Goal: Task Accomplishment & Management: Use online tool/utility

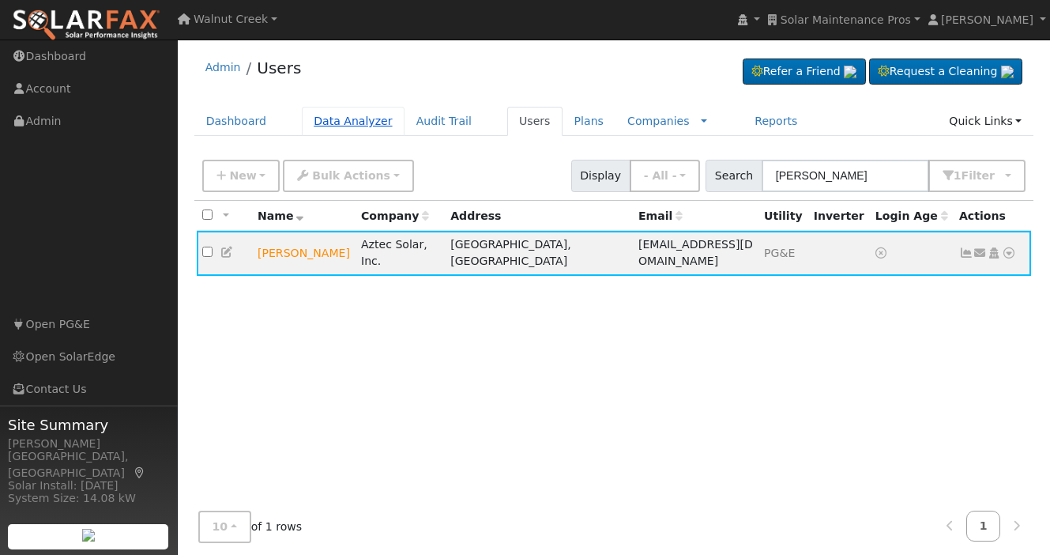
click at [310, 122] on link "Data Analyzer" at bounding box center [353, 121] width 103 height 29
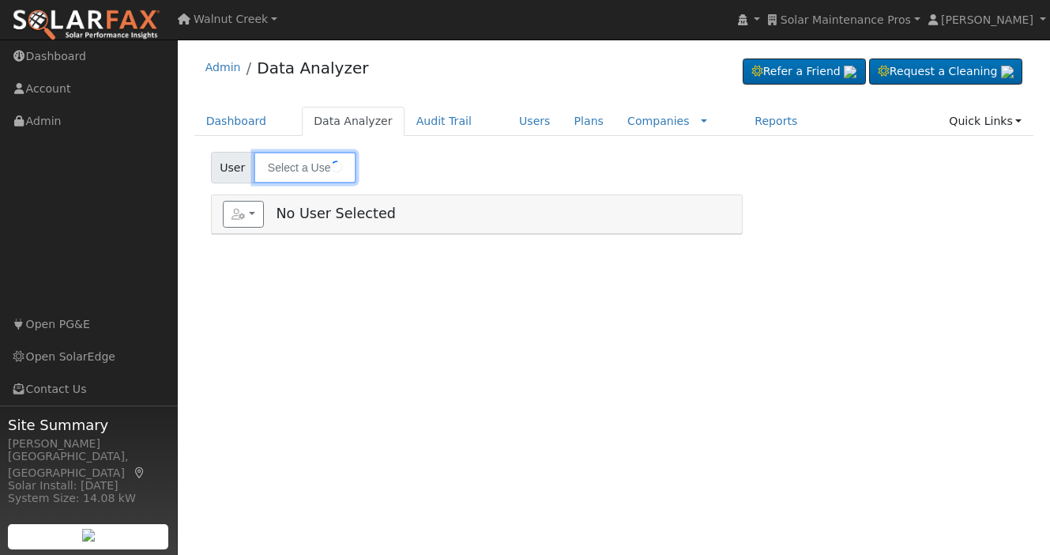
type input "[PERSON_NAME]"
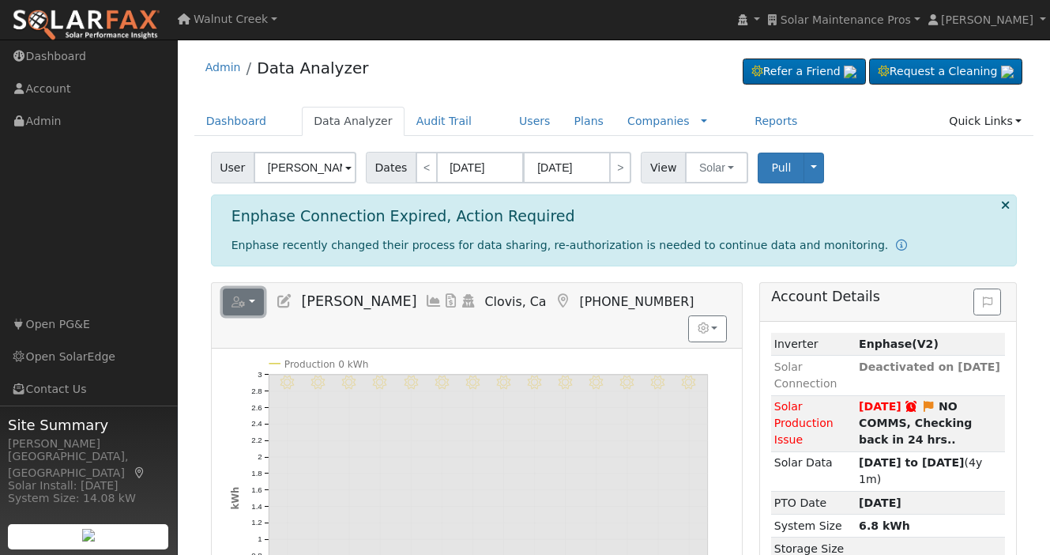
click at [235, 300] on icon "button" at bounding box center [239, 301] width 14 height 11
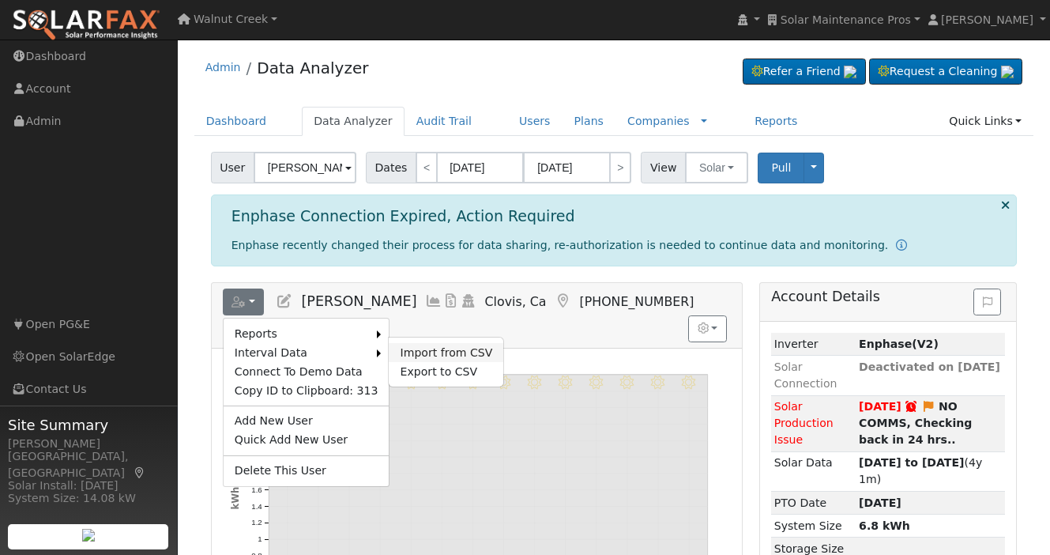
click at [454, 351] on link "Import from CSV" at bounding box center [446, 352] width 115 height 19
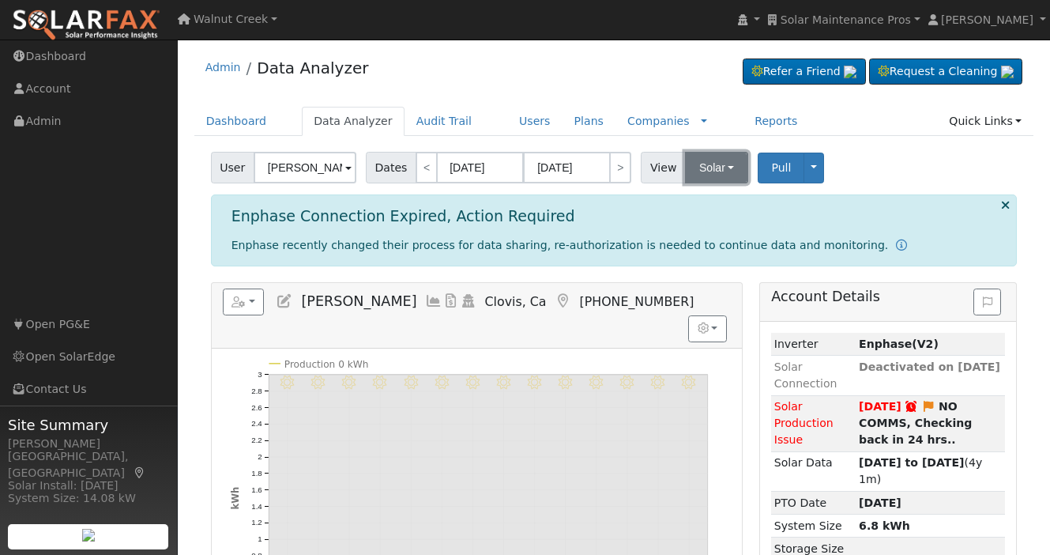
click at [719, 171] on button "Solar" at bounding box center [716, 168] width 63 height 32
click at [714, 209] on link "Utility" at bounding box center [739, 202] width 110 height 22
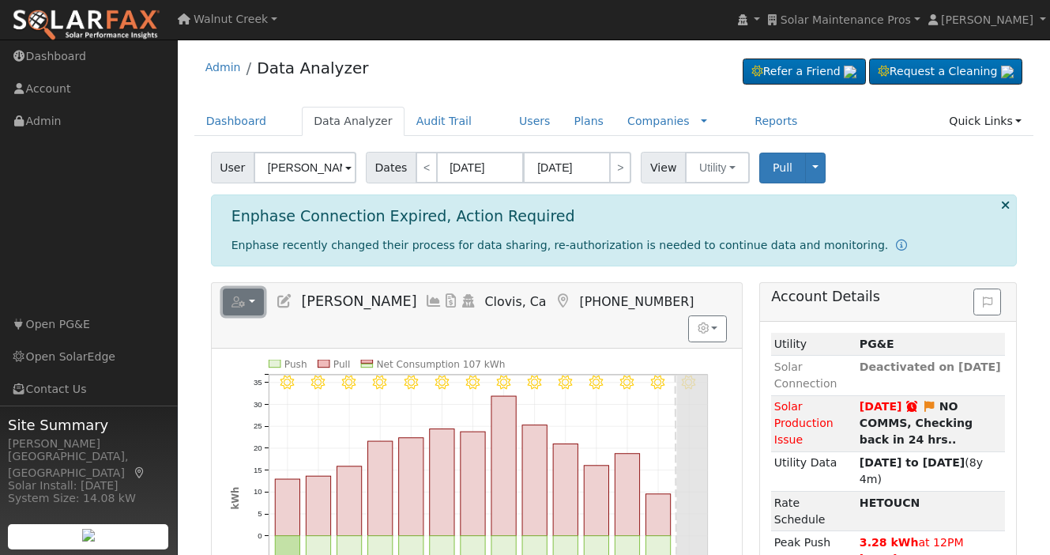
click at [241, 300] on icon "button" at bounding box center [239, 301] width 14 height 11
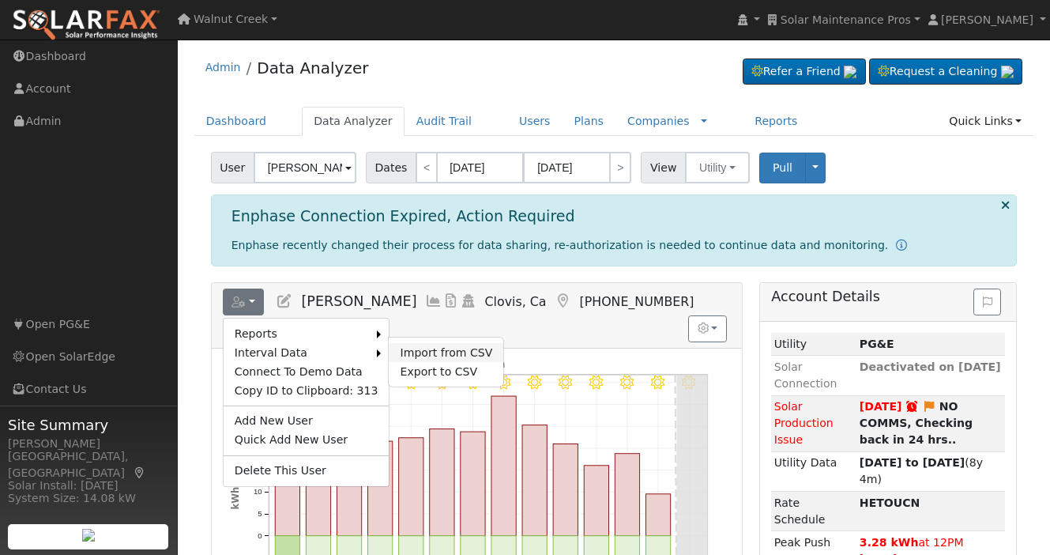
click at [423, 344] on link "Import from CSV" at bounding box center [446, 352] width 115 height 19
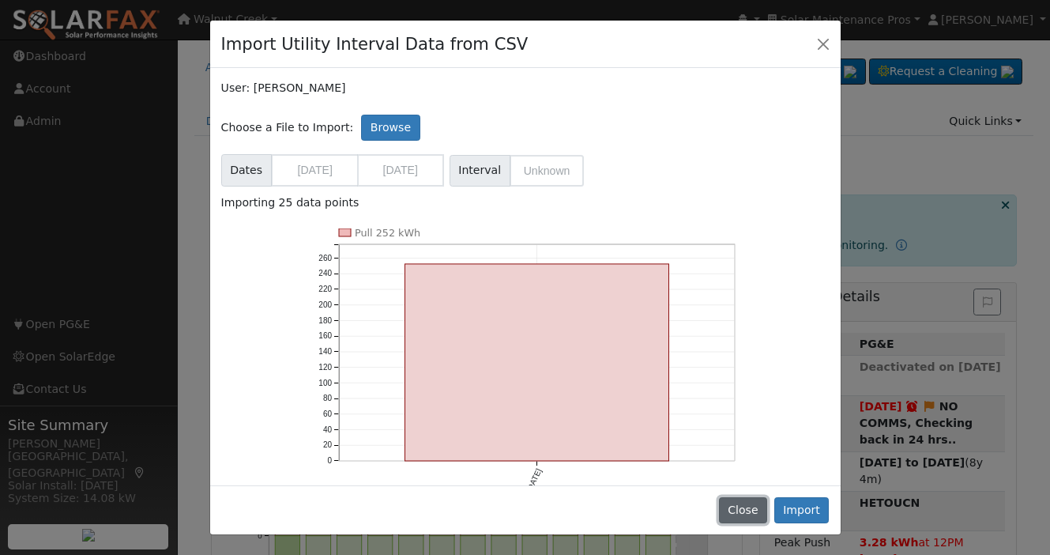
click at [759, 507] on button "Close" at bounding box center [743, 510] width 48 height 27
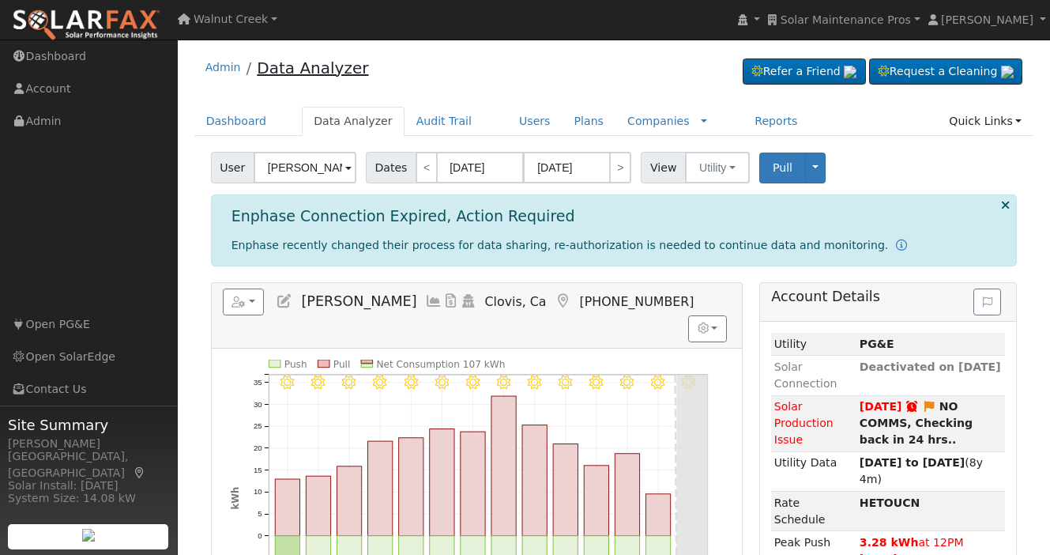
click at [318, 61] on link "Data Analyzer" at bounding box center [312, 67] width 111 height 19
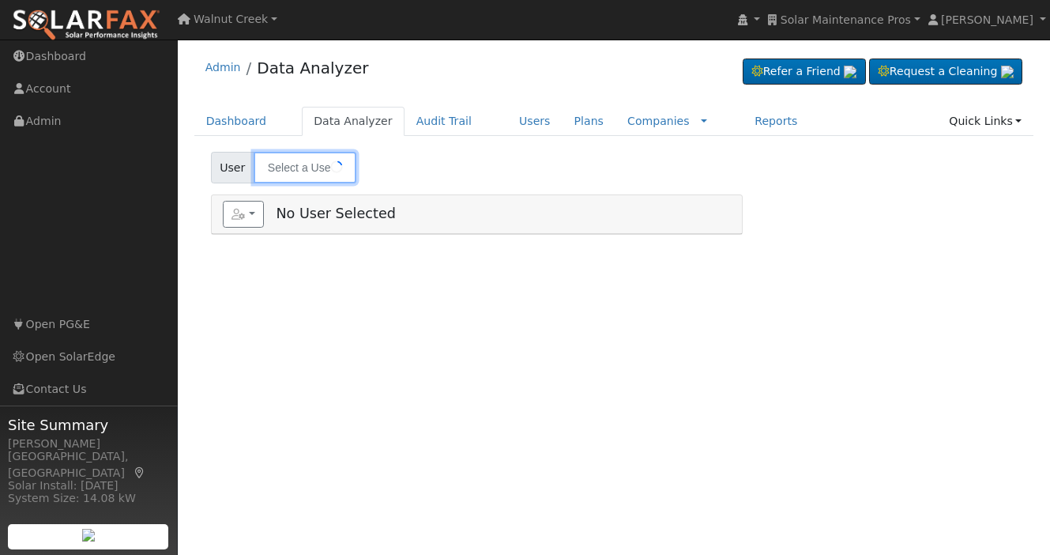
type input "[PERSON_NAME]"
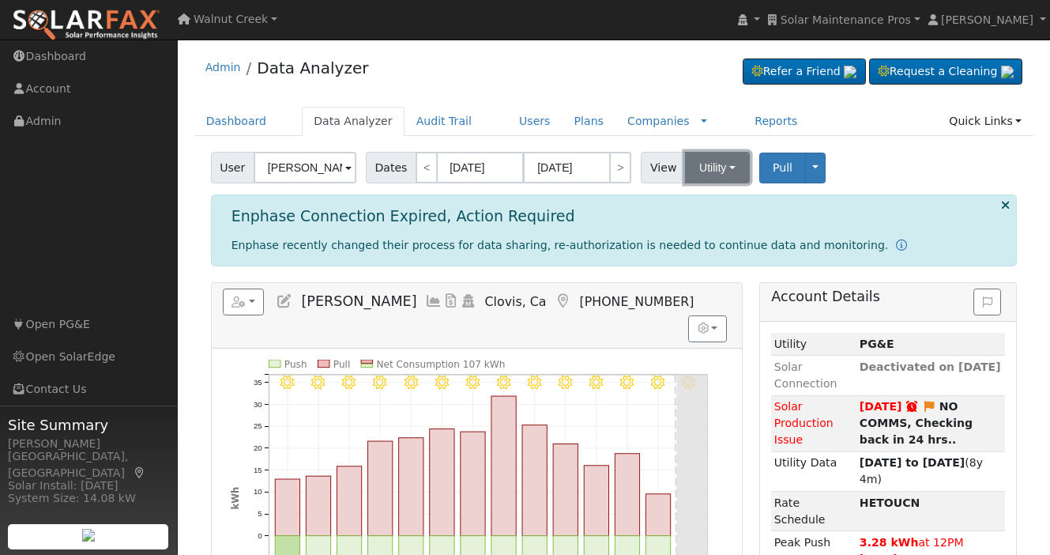
click at [722, 175] on button "Utility" at bounding box center [717, 168] width 65 height 32
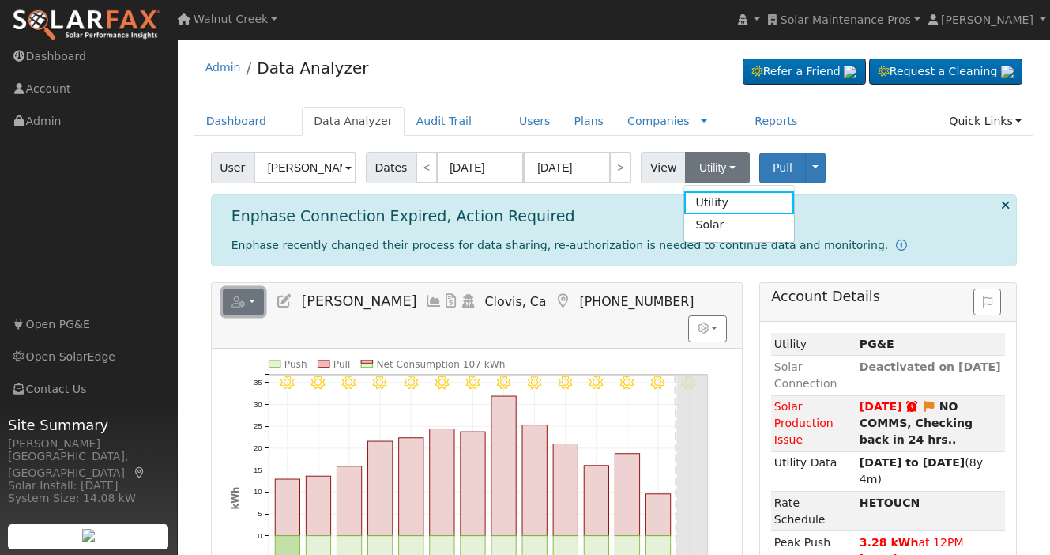
click at [248, 300] on button "button" at bounding box center [244, 301] width 42 height 27
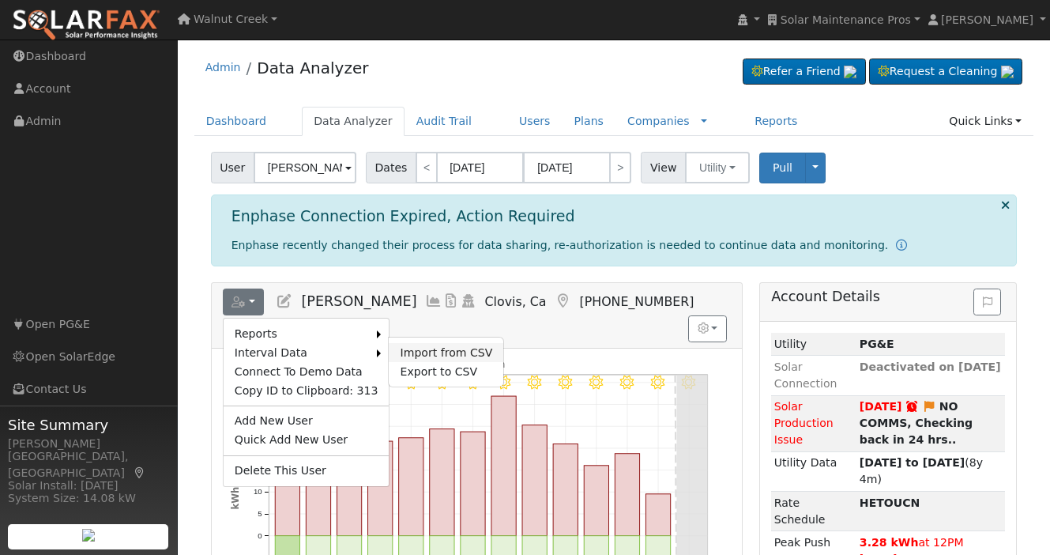
click at [406, 349] on link "Import from CSV" at bounding box center [446, 352] width 115 height 19
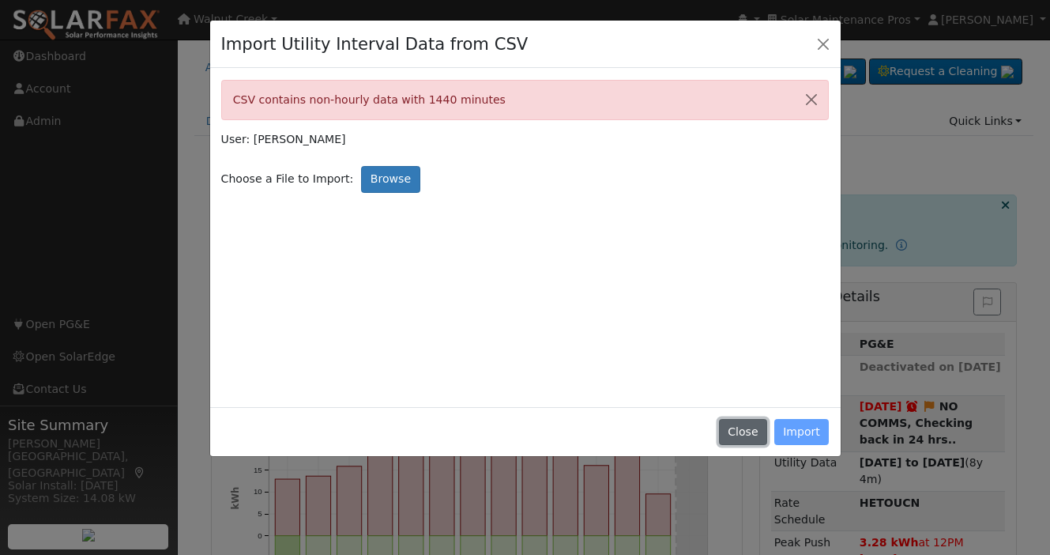
click at [741, 430] on button "Close" at bounding box center [743, 432] width 48 height 27
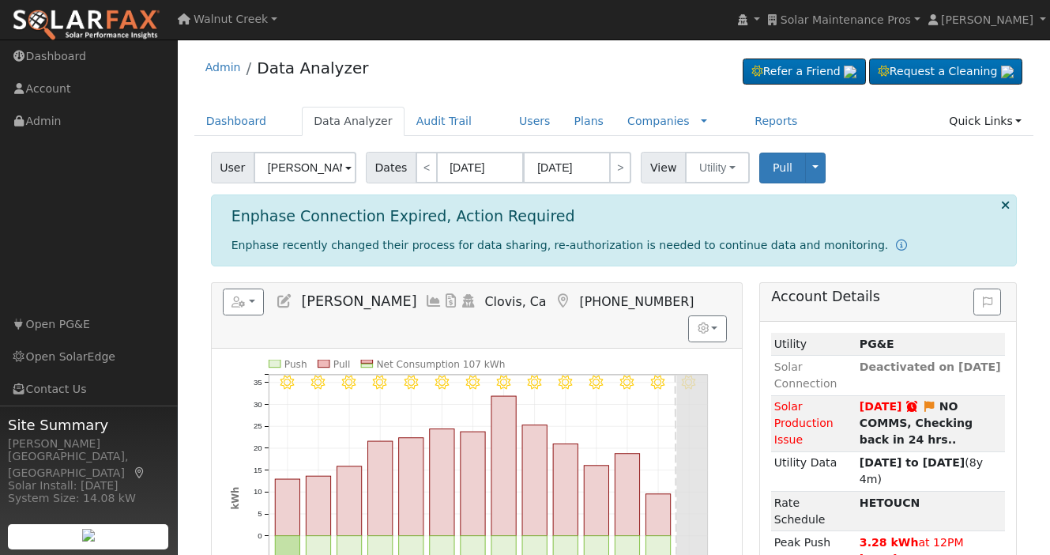
click at [539, 55] on div "Admin Data Analyzer Refer a Friend Request a Cleaning" at bounding box center [614, 71] width 840 height 48
